Goal: Use online tool/utility: Utilize a website feature to perform a specific function

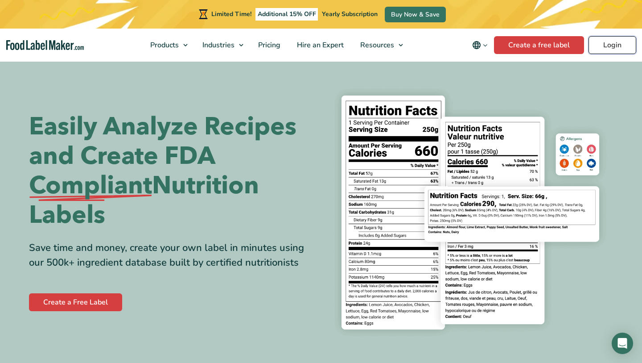
click at [611, 47] on link "Login" at bounding box center [613, 45] width 48 height 18
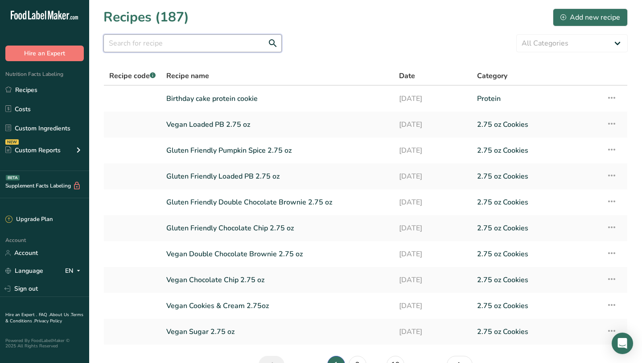
click at [234, 49] on input "text" at bounding box center [192, 43] width 178 height 18
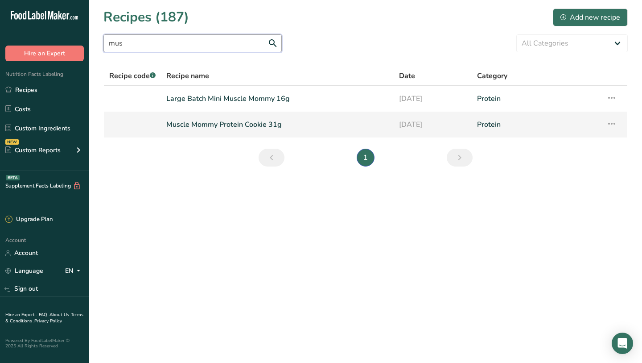
type input "mus"
click at [207, 126] on link "Muscle Mommy Protein Cookie 31g" at bounding box center [277, 124] width 222 height 19
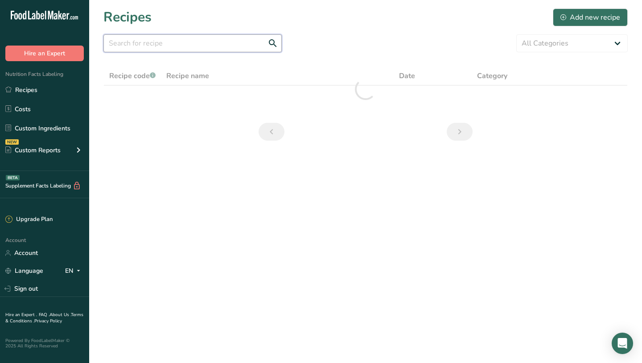
click at [198, 45] on input "text" at bounding box center [192, 43] width 178 height 18
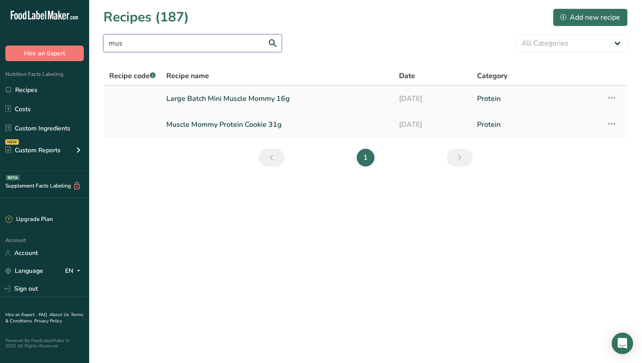
type input "mus"
click at [177, 105] on link "Large Batch Mini Muscle Mommy 16g" at bounding box center [277, 98] width 222 height 19
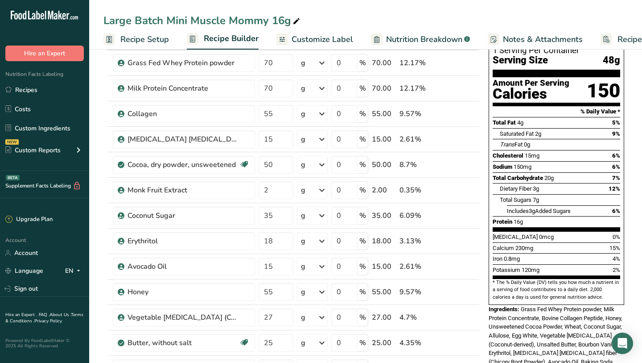
scroll to position [69, 0]
